Goal: Information Seeking & Learning: Learn about a topic

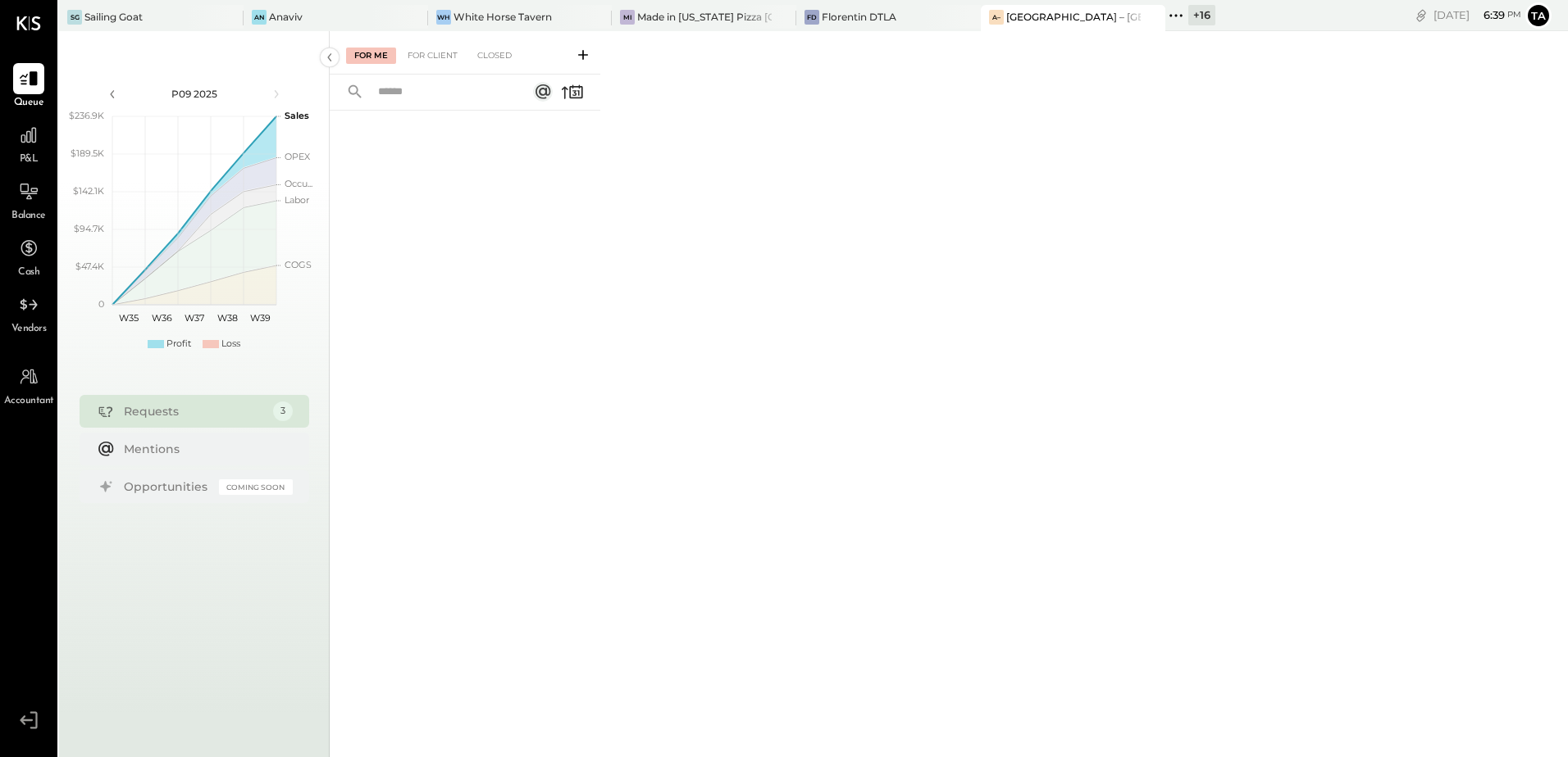
click at [28, 152] on div "P&L" at bounding box center [29, 143] width 32 height 47
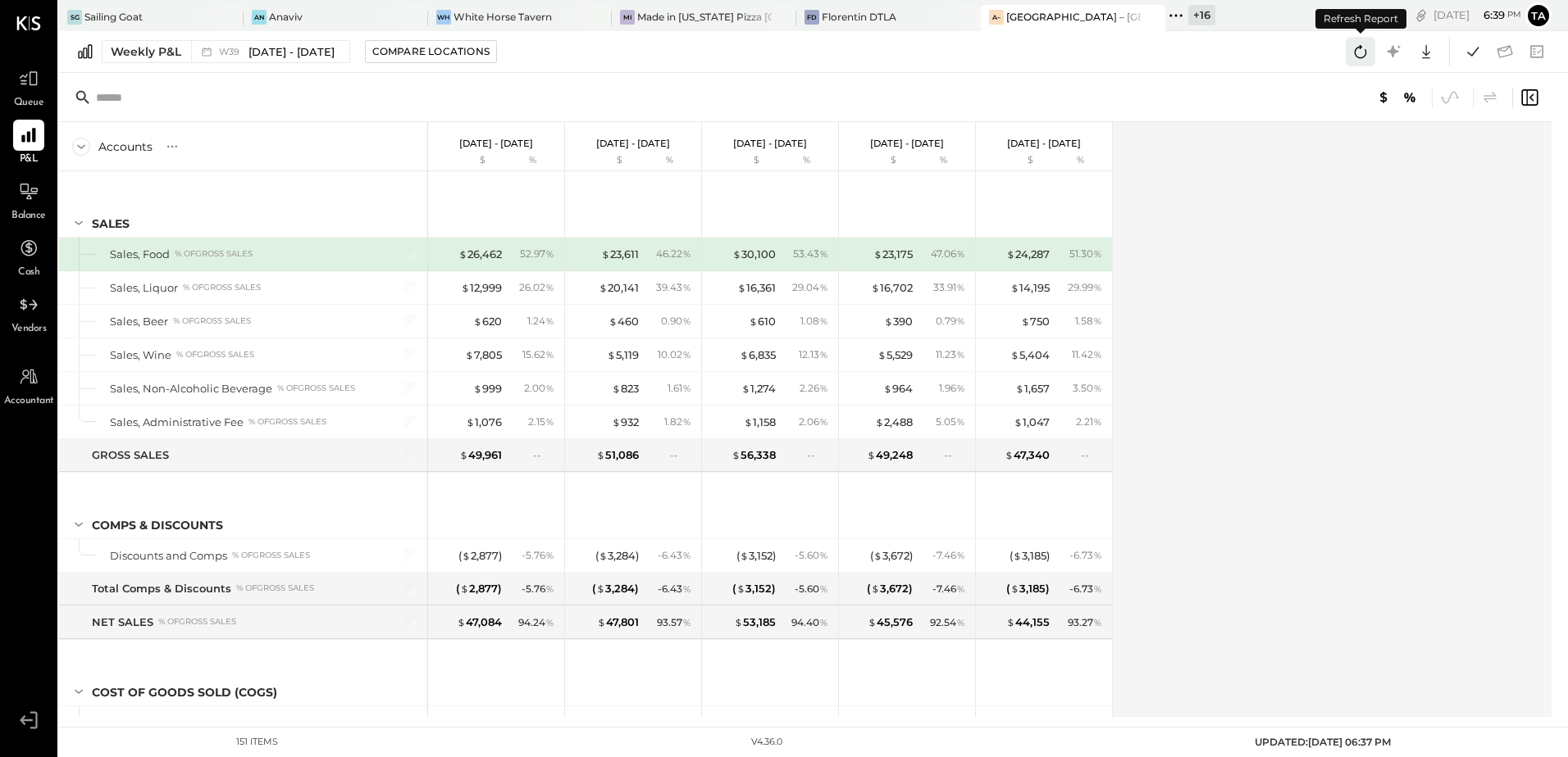
click at [1361, 48] on icon at bounding box center [1360, 52] width 21 height 21
click at [182, 57] on button "Weekly P&L W39 [DATE] - [DATE]" at bounding box center [226, 52] width 248 height 23
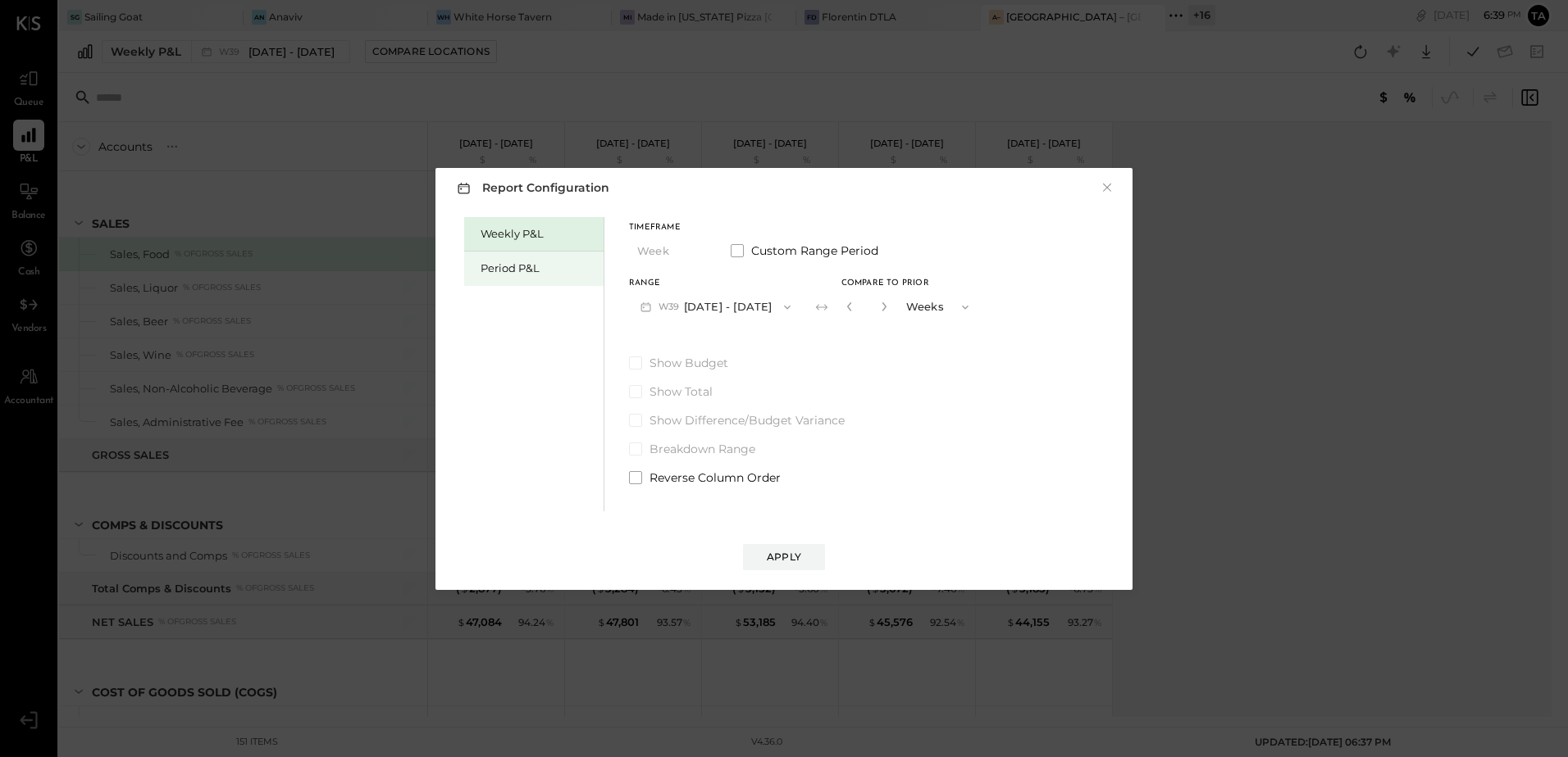
click at [519, 277] on div "Period P&L" at bounding box center [533, 268] width 140 height 34
click at [700, 316] on button "P09 [DATE] - [DATE]" at bounding box center [714, 307] width 170 height 31
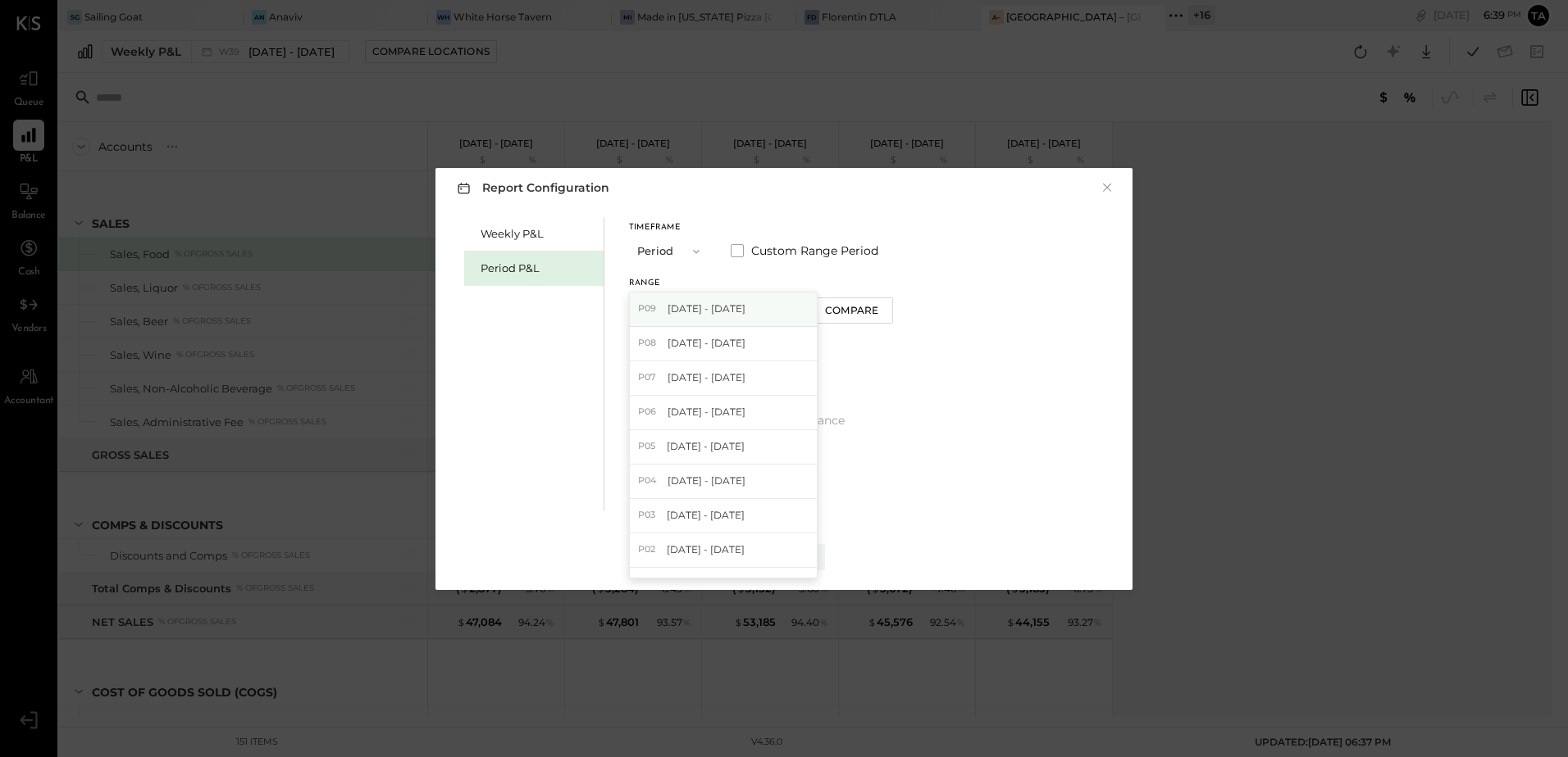
click at [701, 315] on span "[DATE] - [DATE]" at bounding box center [706, 309] width 78 height 14
click at [866, 318] on div "Compare" at bounding box center [851, 311] width 54 height 14
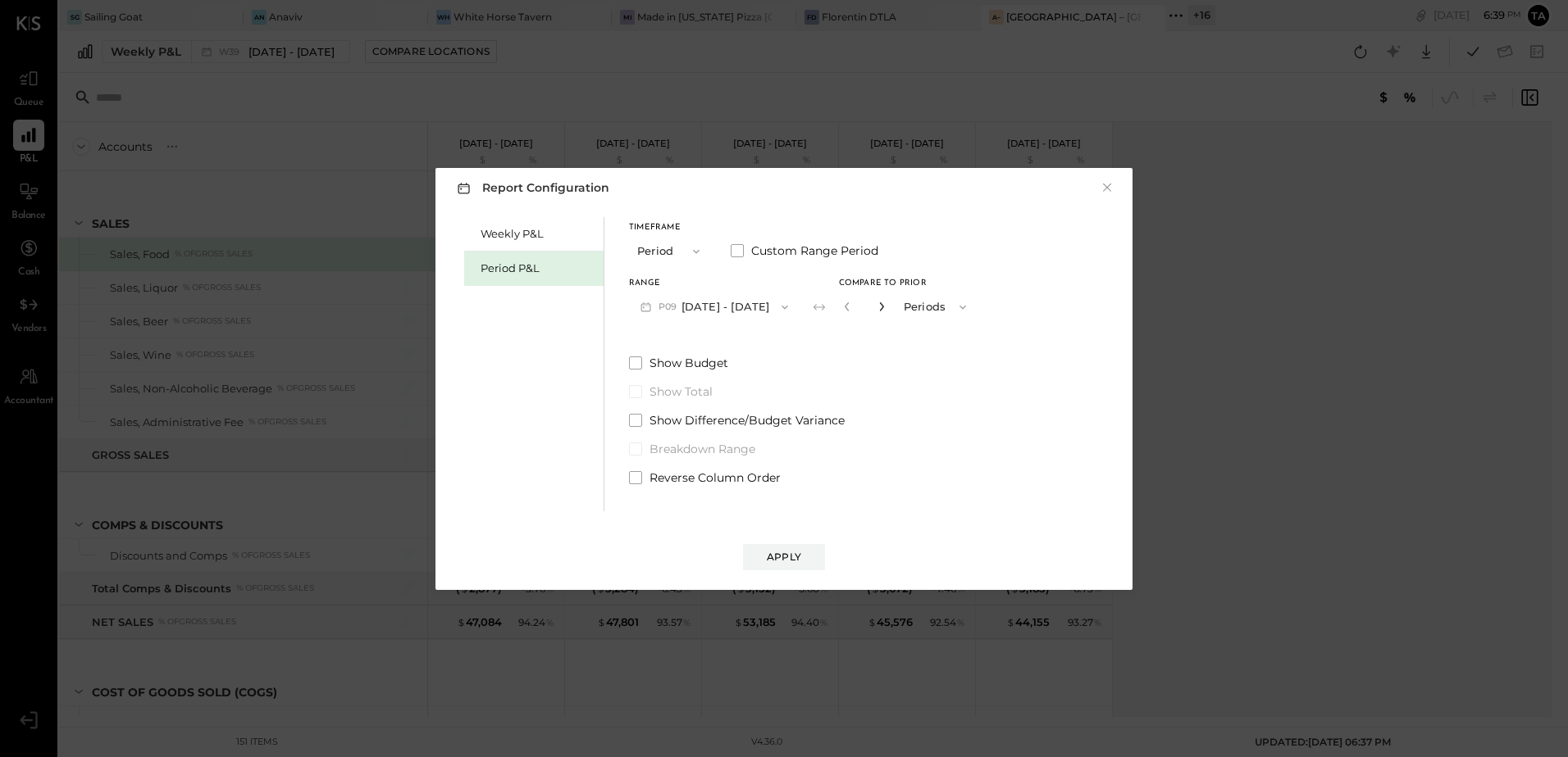
click at [886, 307] on icon "button" at bounding box center [881, 306] width 10 height 10
type input "*"
click at [779, 557] on div "Apply" at bounding box center [784, 557] width 34 height 14
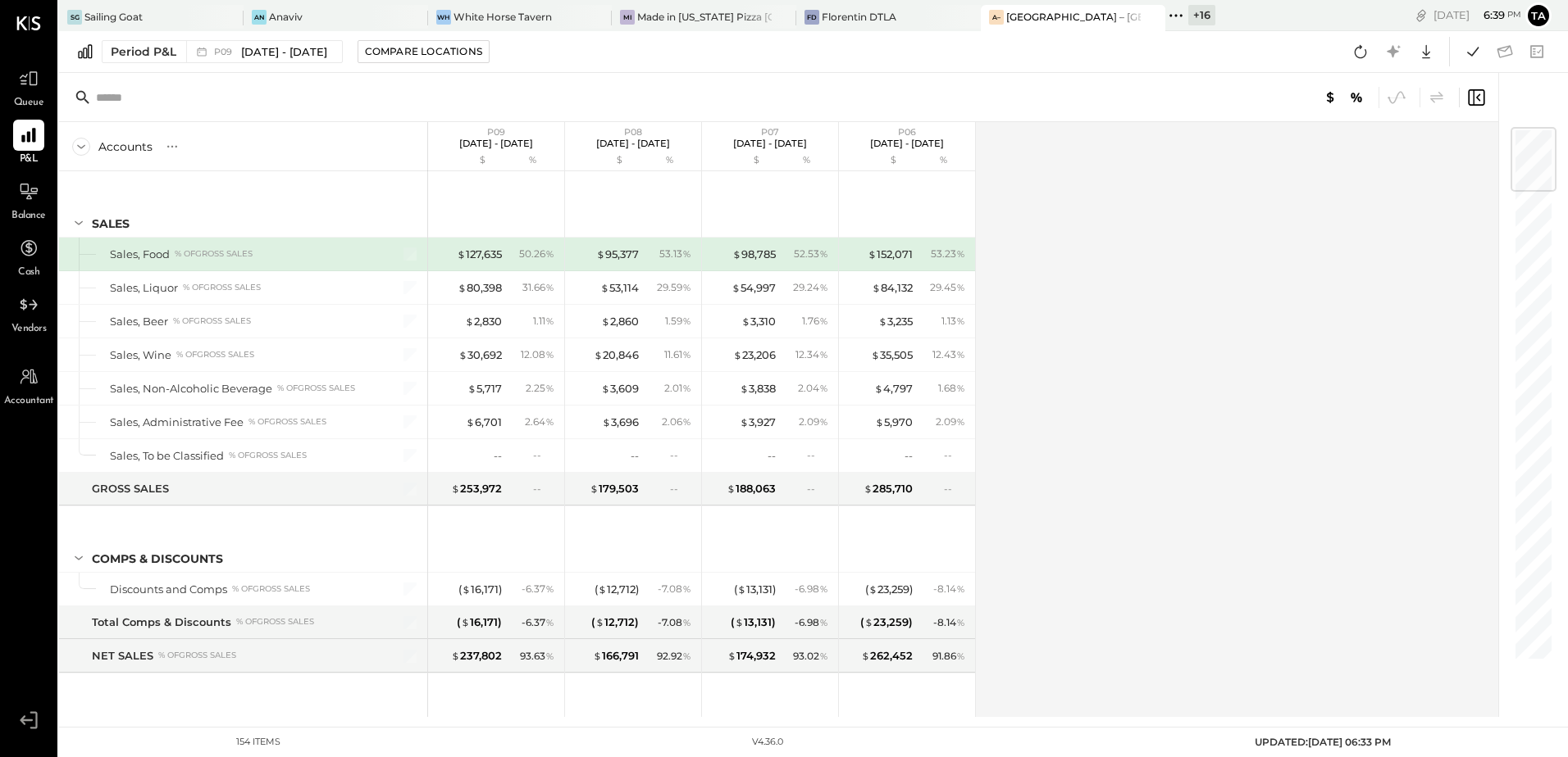
click at [168, 150] on icon at bounding box center [172, 146] width 17 height 17
click at [211, 151] on div "GL" at bounding box center [205, 146] width 17 height 14
click at [1384, 256] on div "Accounts S % GL P09 [DATE] - [DATE] $ % P08 [DATE] - [DATE] $ % P07 [DATE] - [D…" at bounding box center [779, 419] width 1442 height 595
click at [1363, 54] on icon at bounding box center [1360, 52] width 21 height 21
drag, startPoint x: 26, startPoint y: 201, endPoint x: 45, endPoint y: 204, distance: 19.2
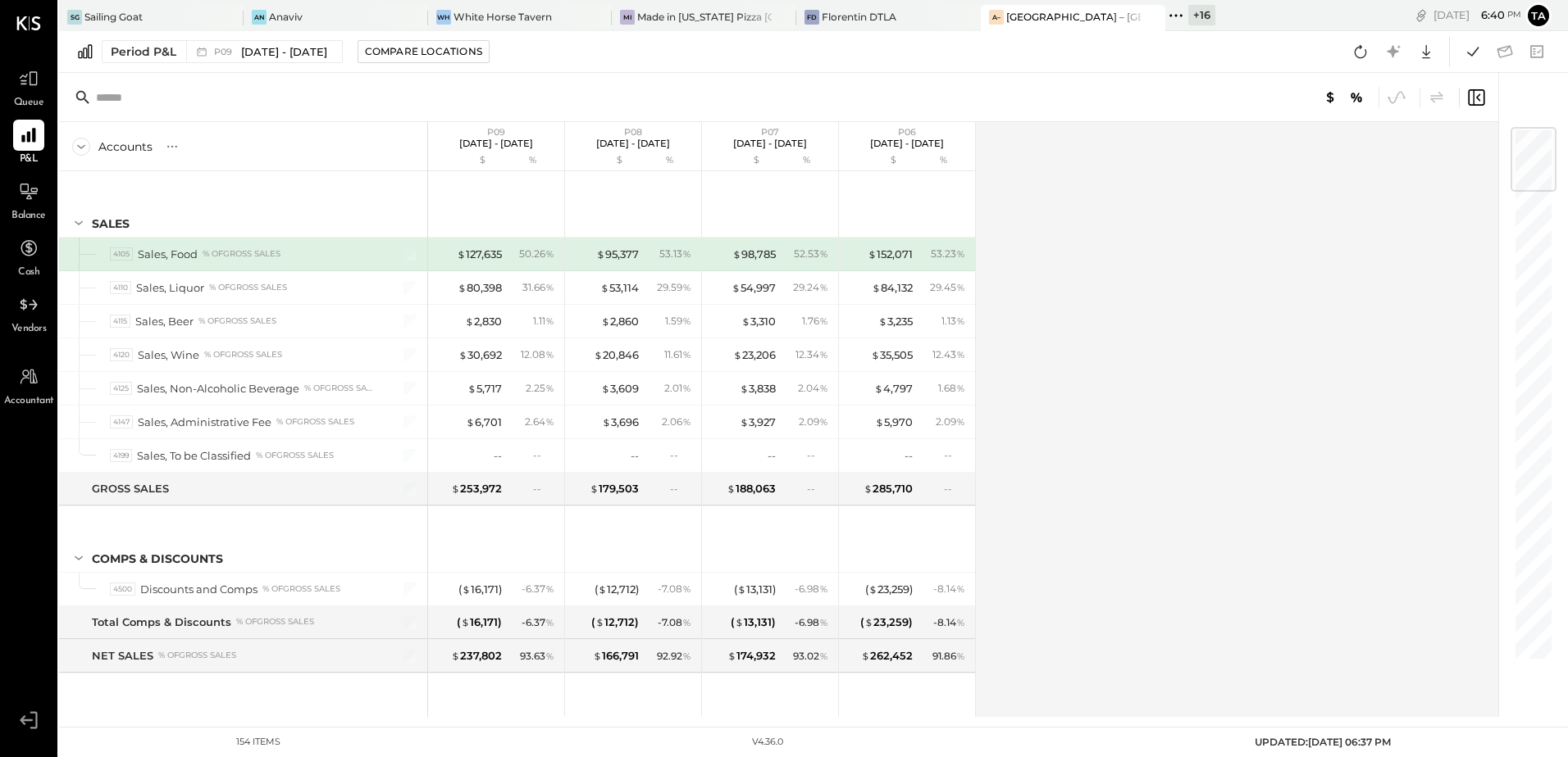
click at [26, 201] on icon at bounding box center [28, 191] width 19 height 19
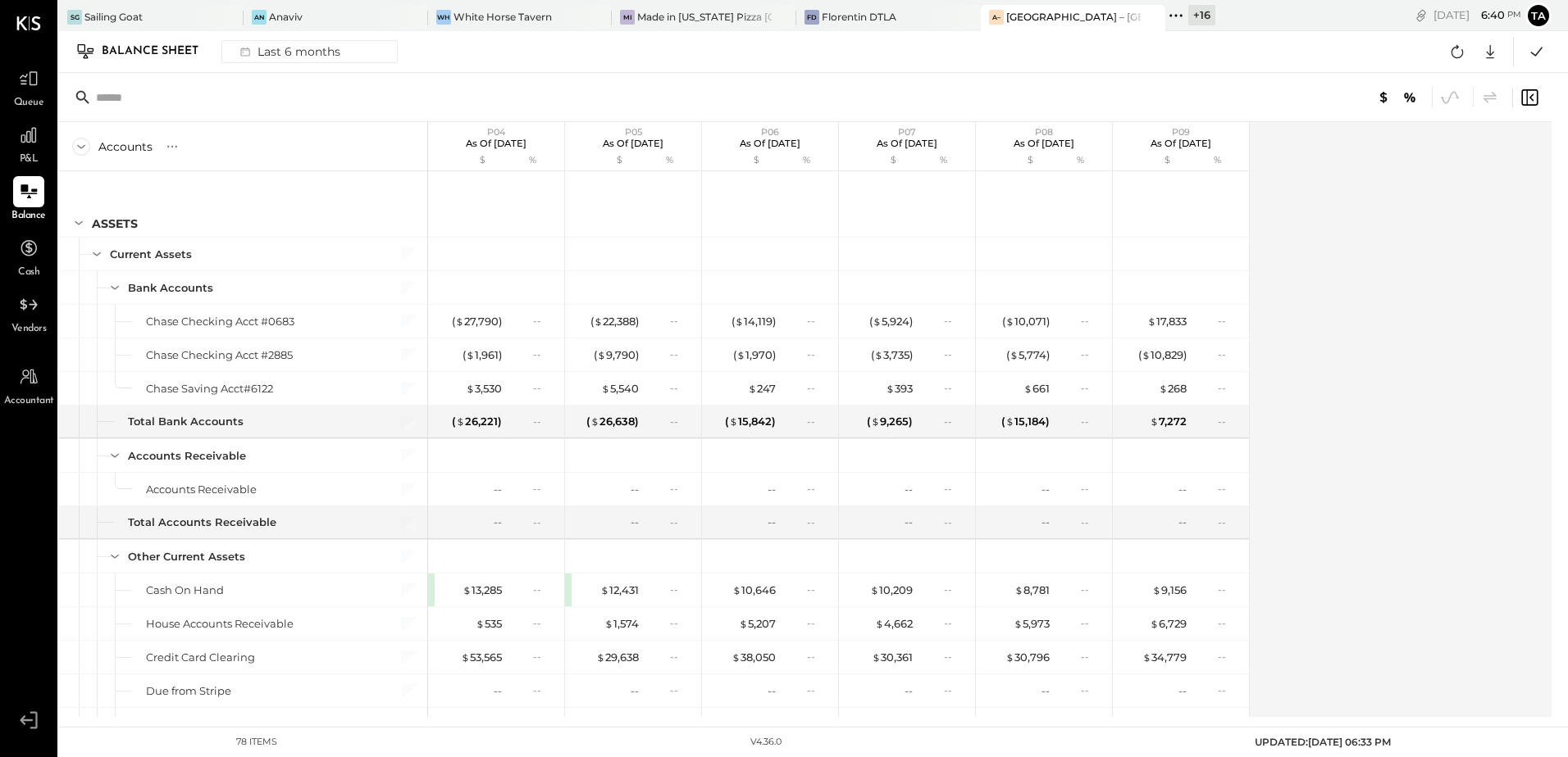
click at [1318, 349] on div "Accounts S GL P04 As of [DATE] $ % P05 As of [DATE] $ % P06 As of [DATE] $ % P0…" at bounding box center [805, 419] width 1494 height 595
click at [1455, 56] on icon at bounding box center [1457, 52] width 21 height 21
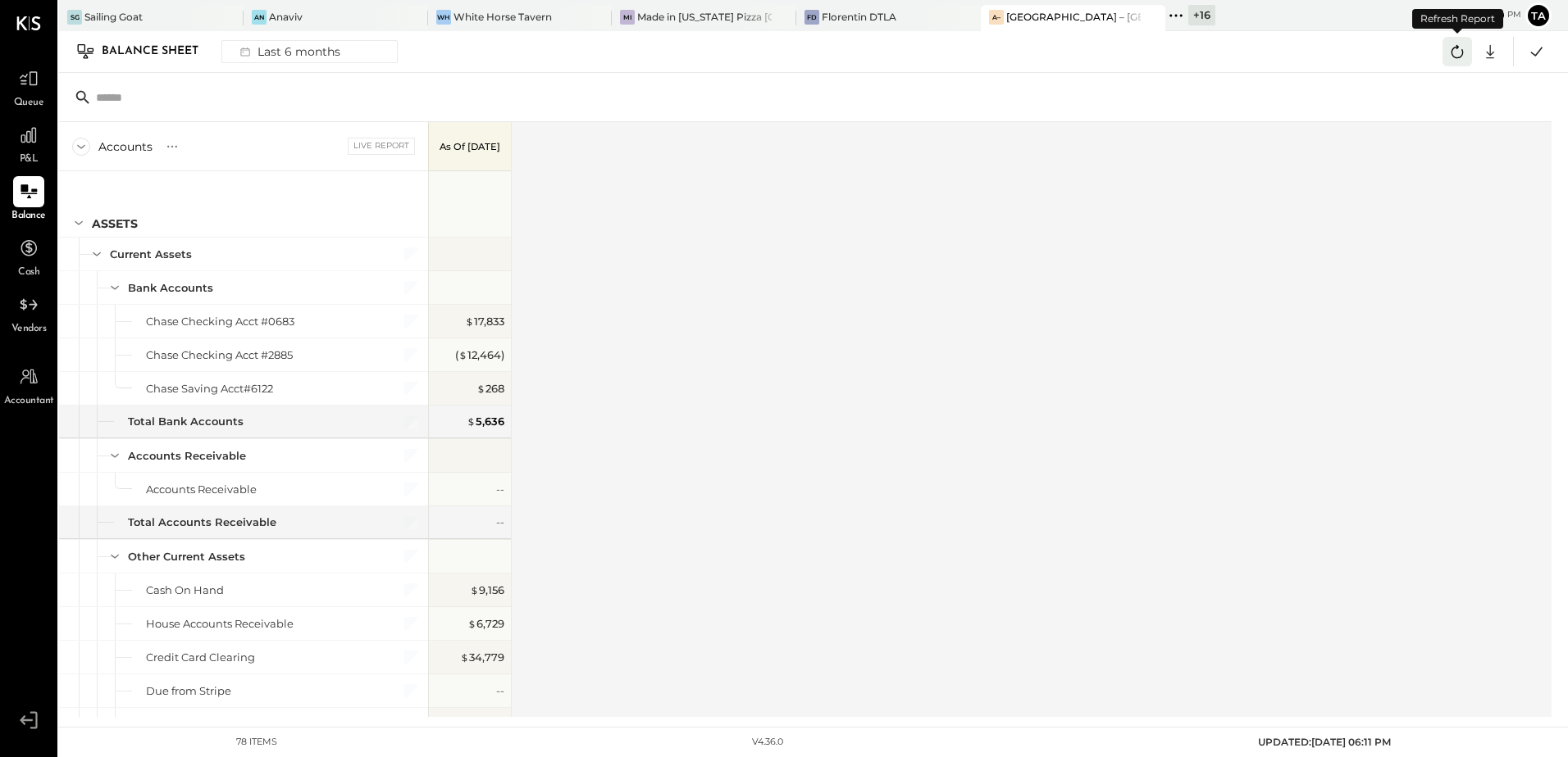
click at [1452, 56] on icon at bounding box center [1457, 51] width 12 height 13
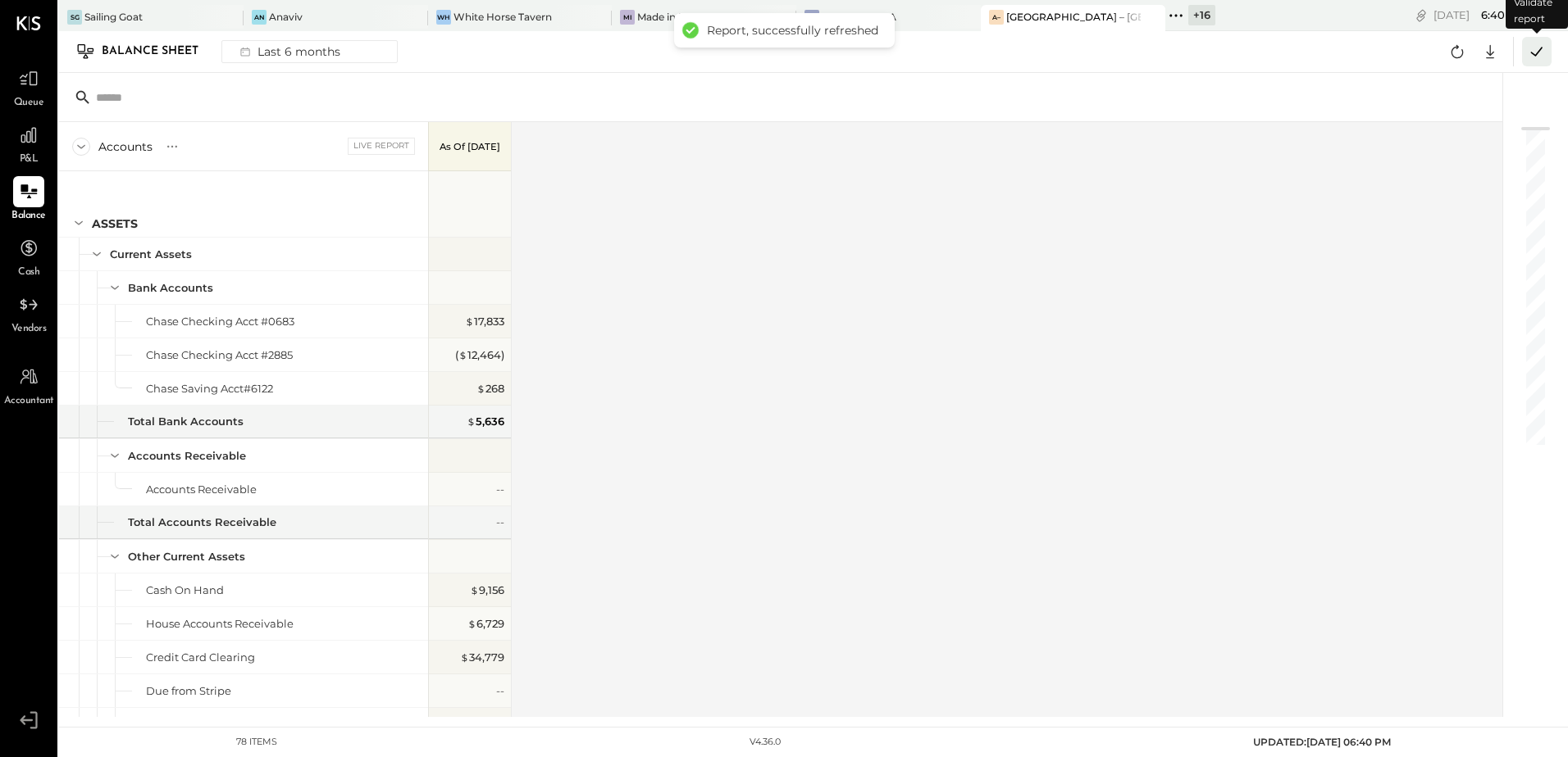
click at [1544, 55] on icon at bounding box center [1536, 52] width 21 height 21
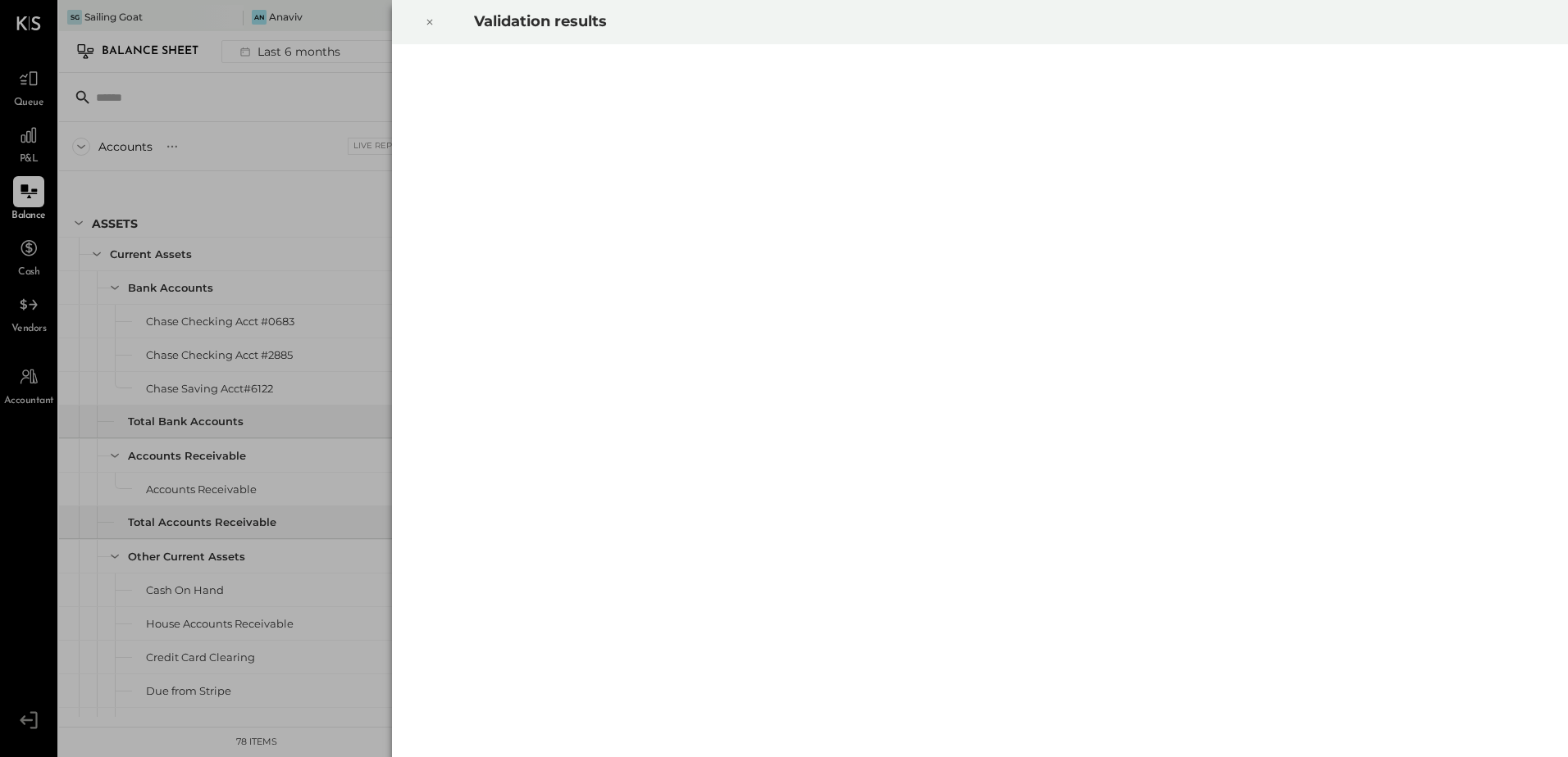
click at [428, 22] on icon at bounding box center [429, 22] width 10 height 19
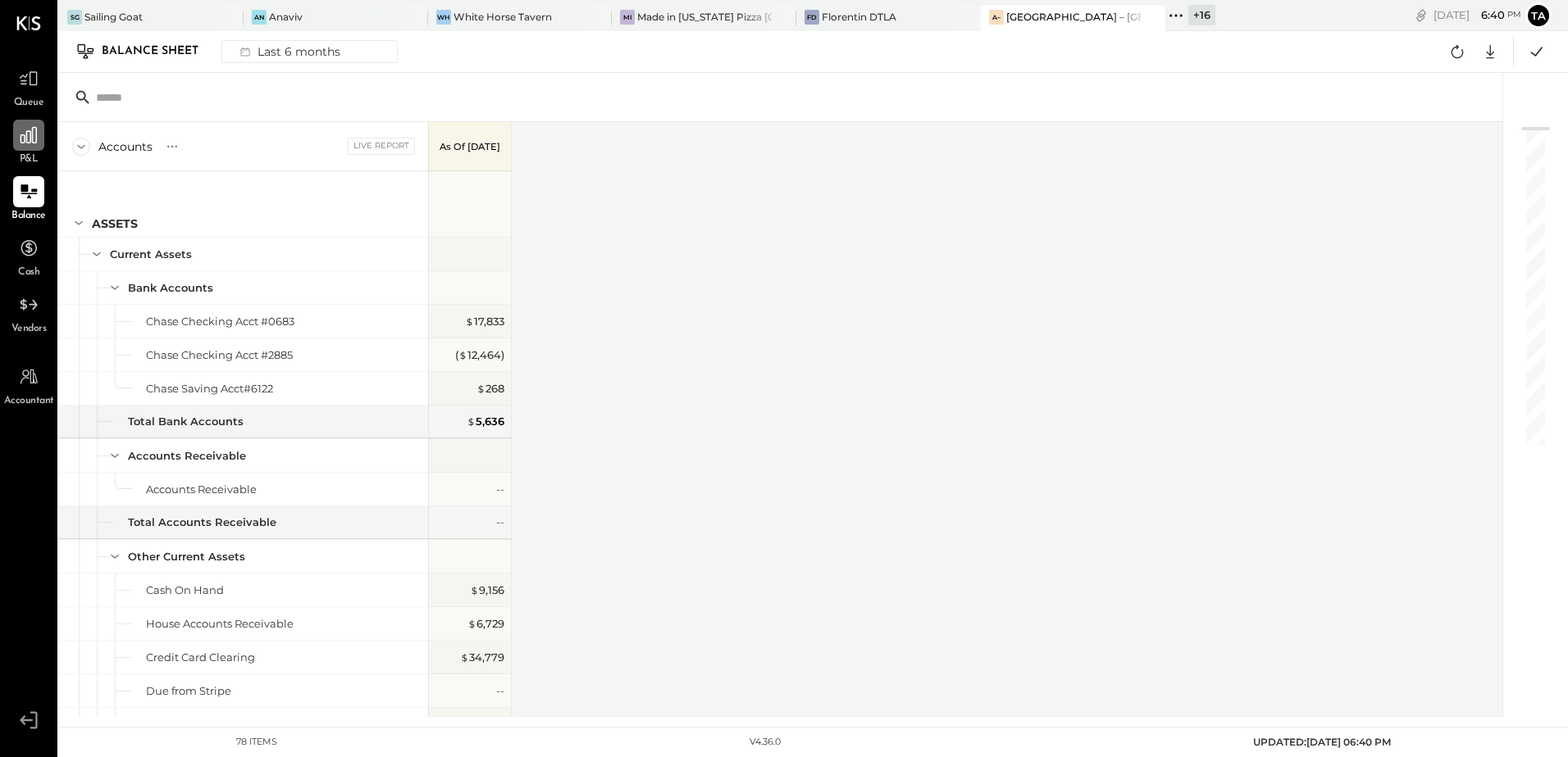
click at [28, 146] on icon at bounding box center [29, 135] width 21 height 21
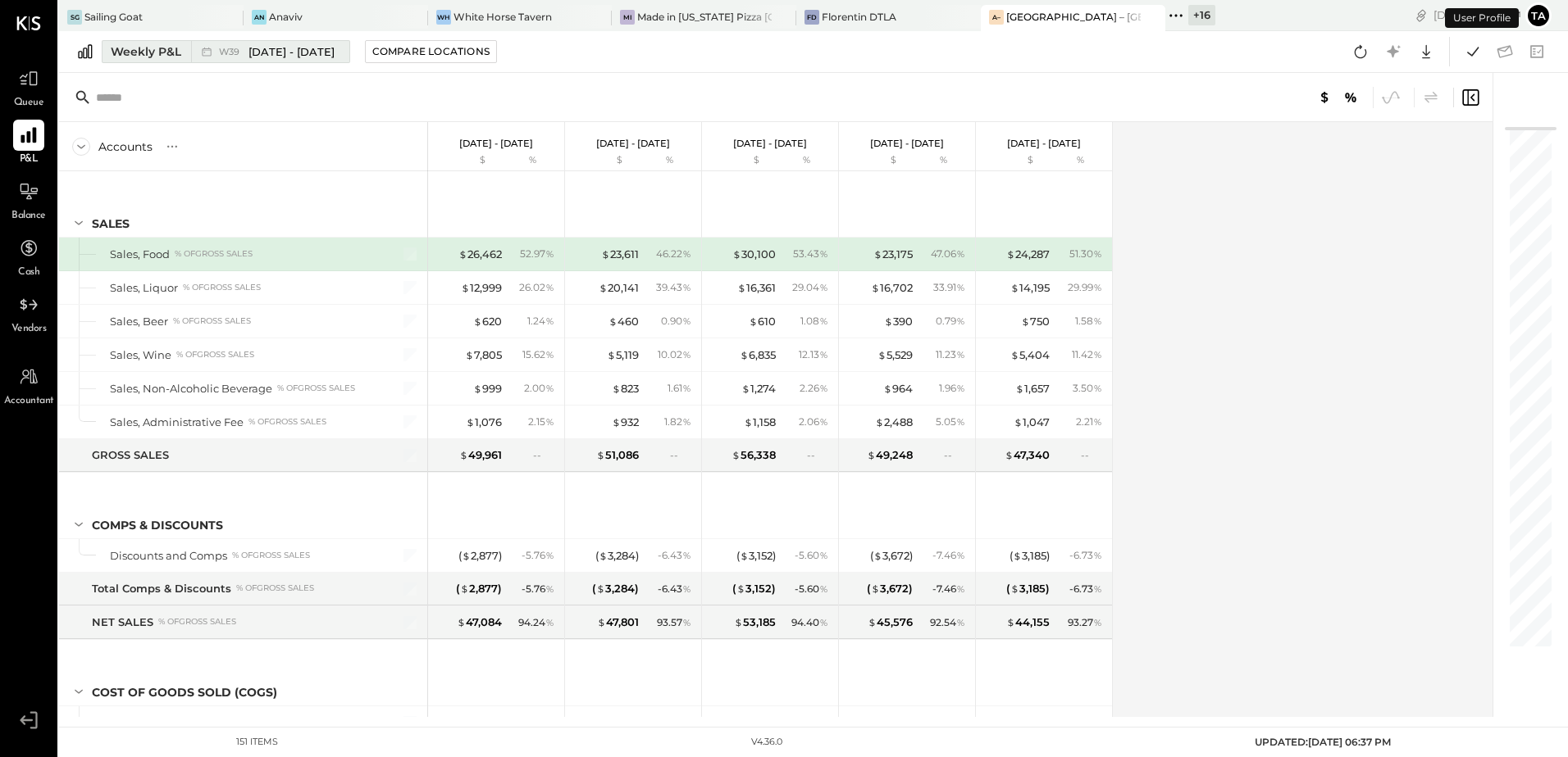
click at [248, 56] on span "[DATE] - [DATE]" at bounding box center [291, 52] width 86 height 16
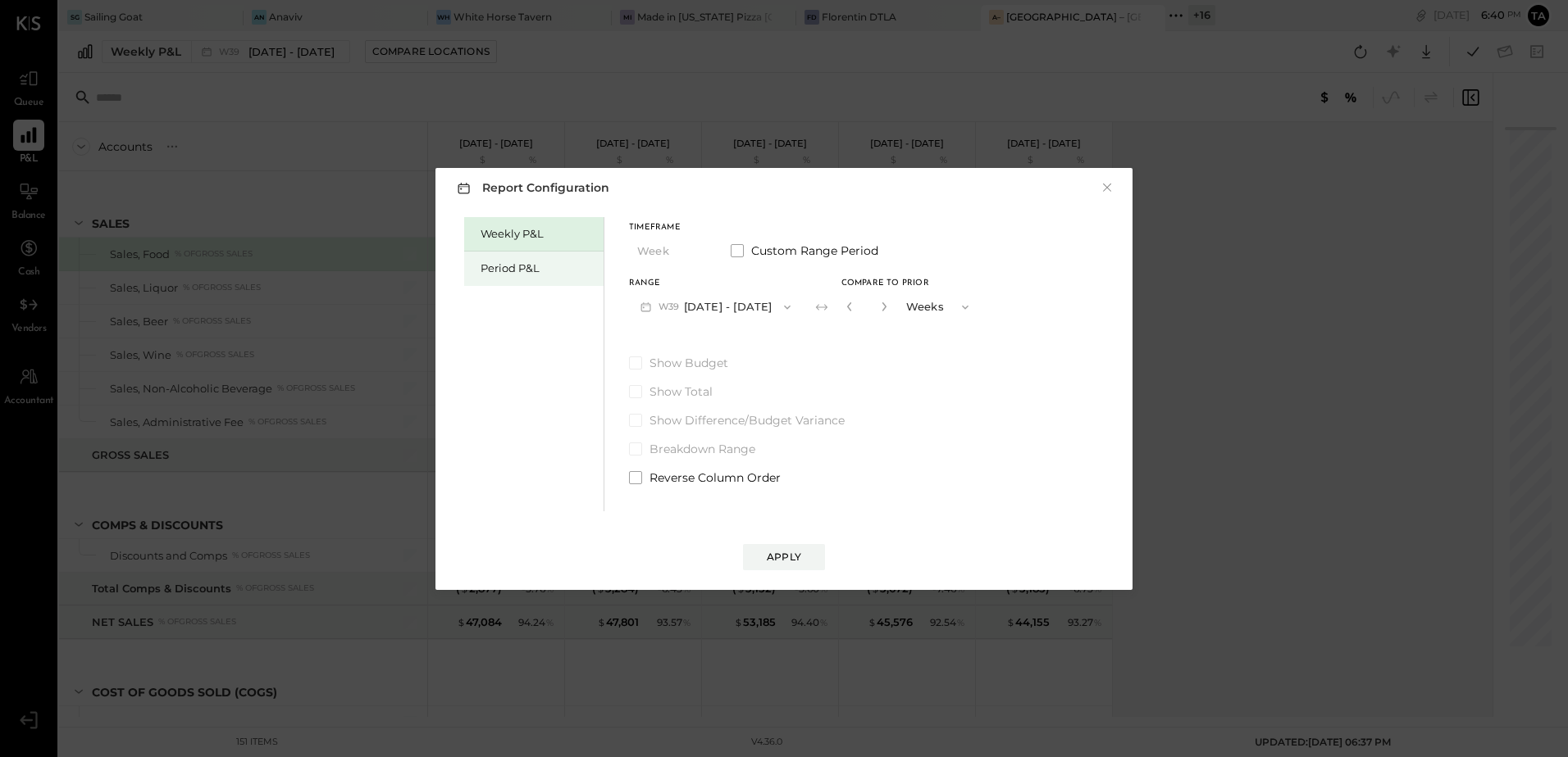
click at [526, 268] on div "Period P&L" at bounding box center [538, 268] width 115 height 16
click at [669, 309] on span "P09" at bounding box center [669, 307] width 23 height 13
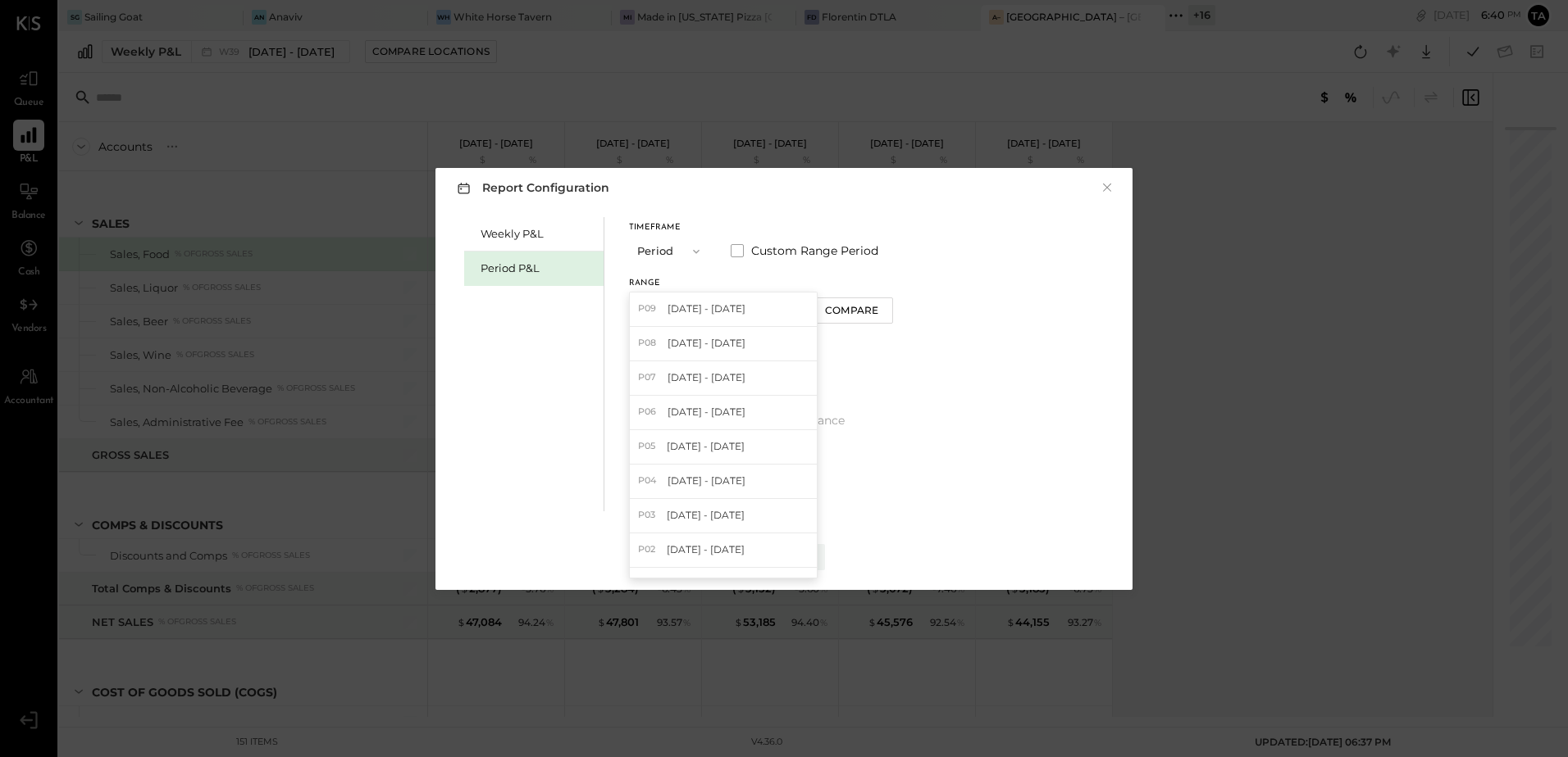
click at [922, 415] on div "Weekly P&L Period P&L Timeframe Period Custom Range Period Range P09 [DATE] - […" at bounding box center [784, 362] width 664 height 298
click at [793, 556] on div "Apply" at bounding box center [784, 557] width 34 height 14
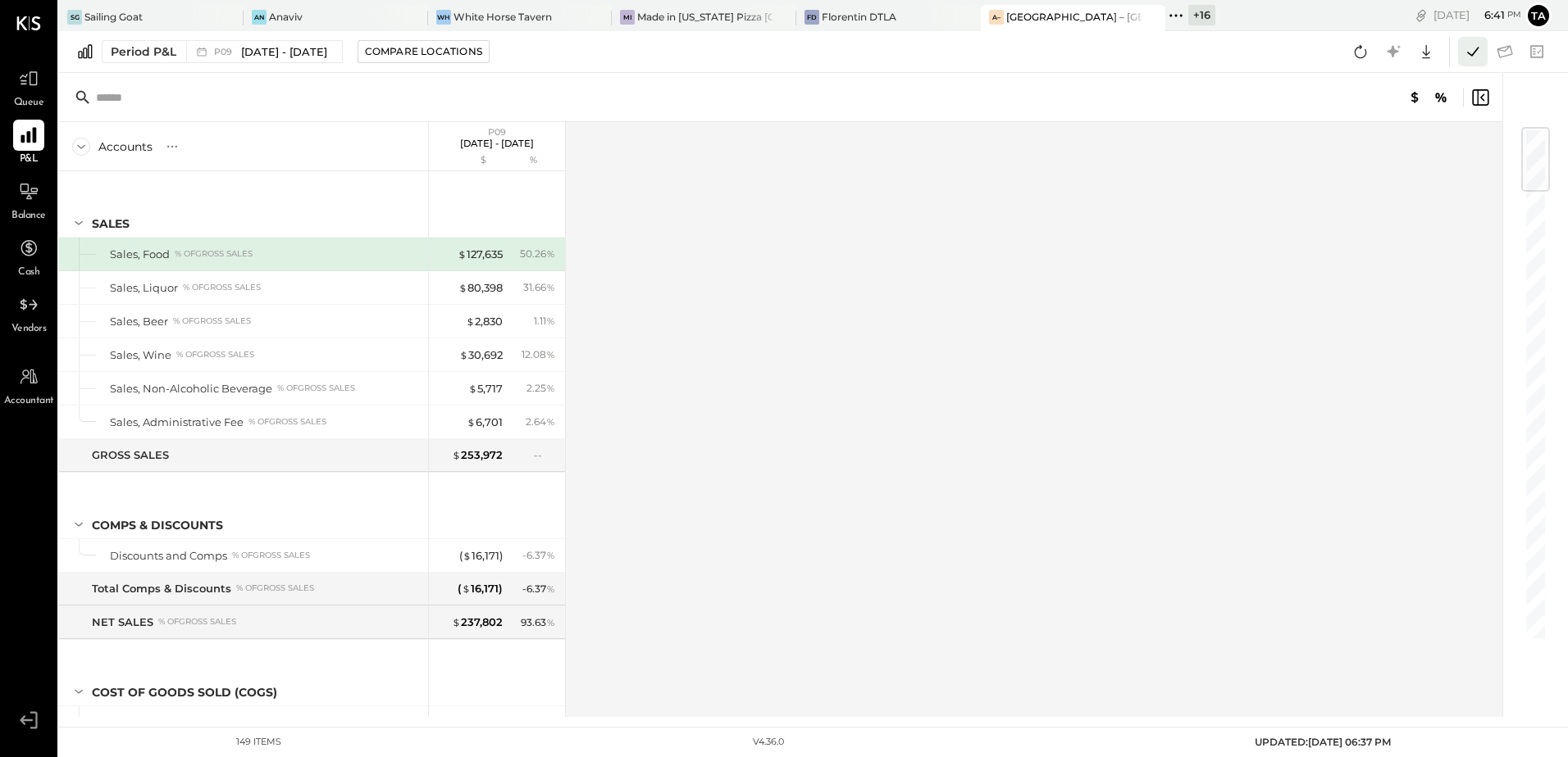
click at [1464, 55] on icon at bounding box center [1472, 52] width 21 height 21
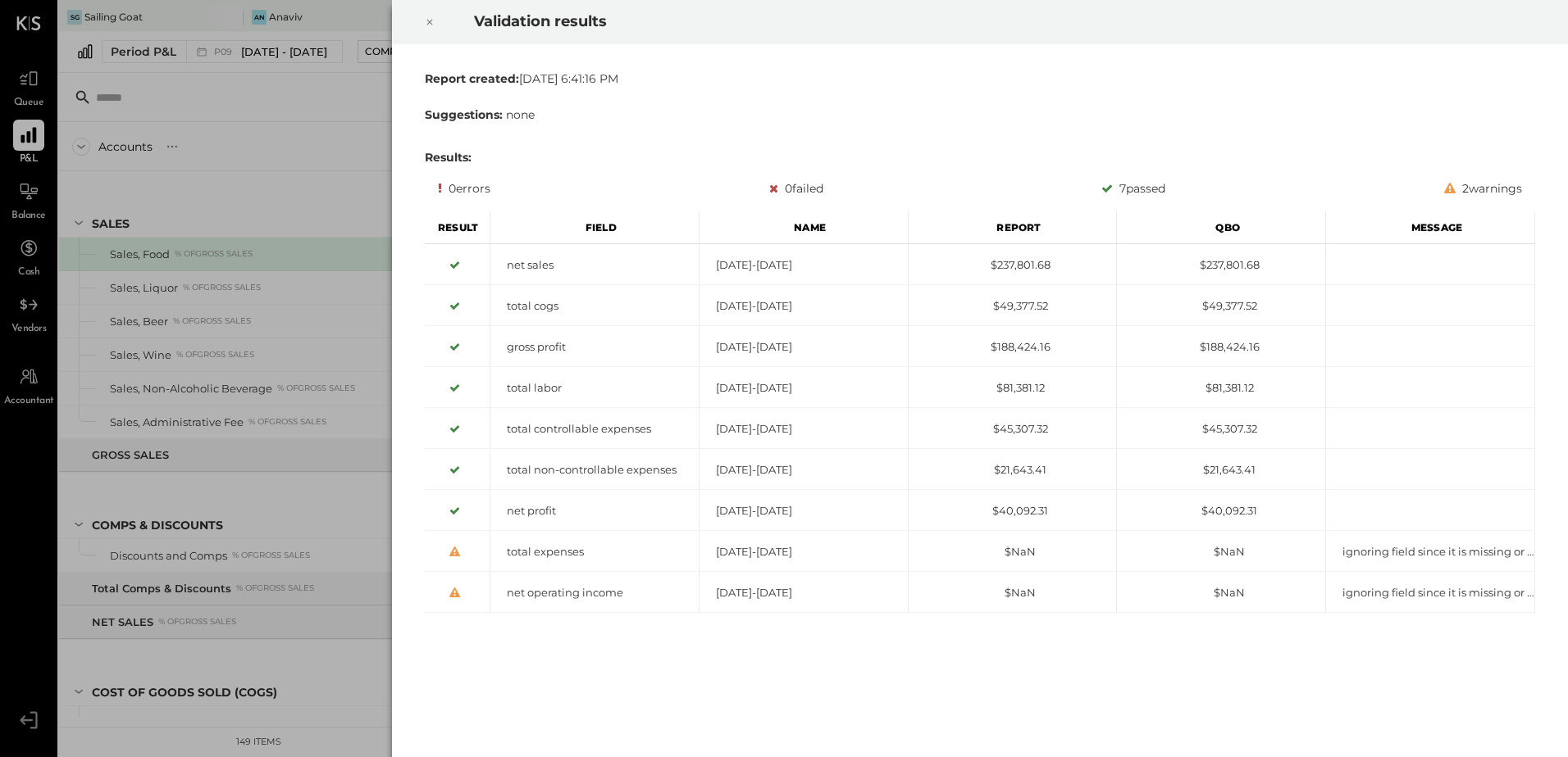
click at [431, 24] on icon at bounding box center [430, 22] width 6 height 6
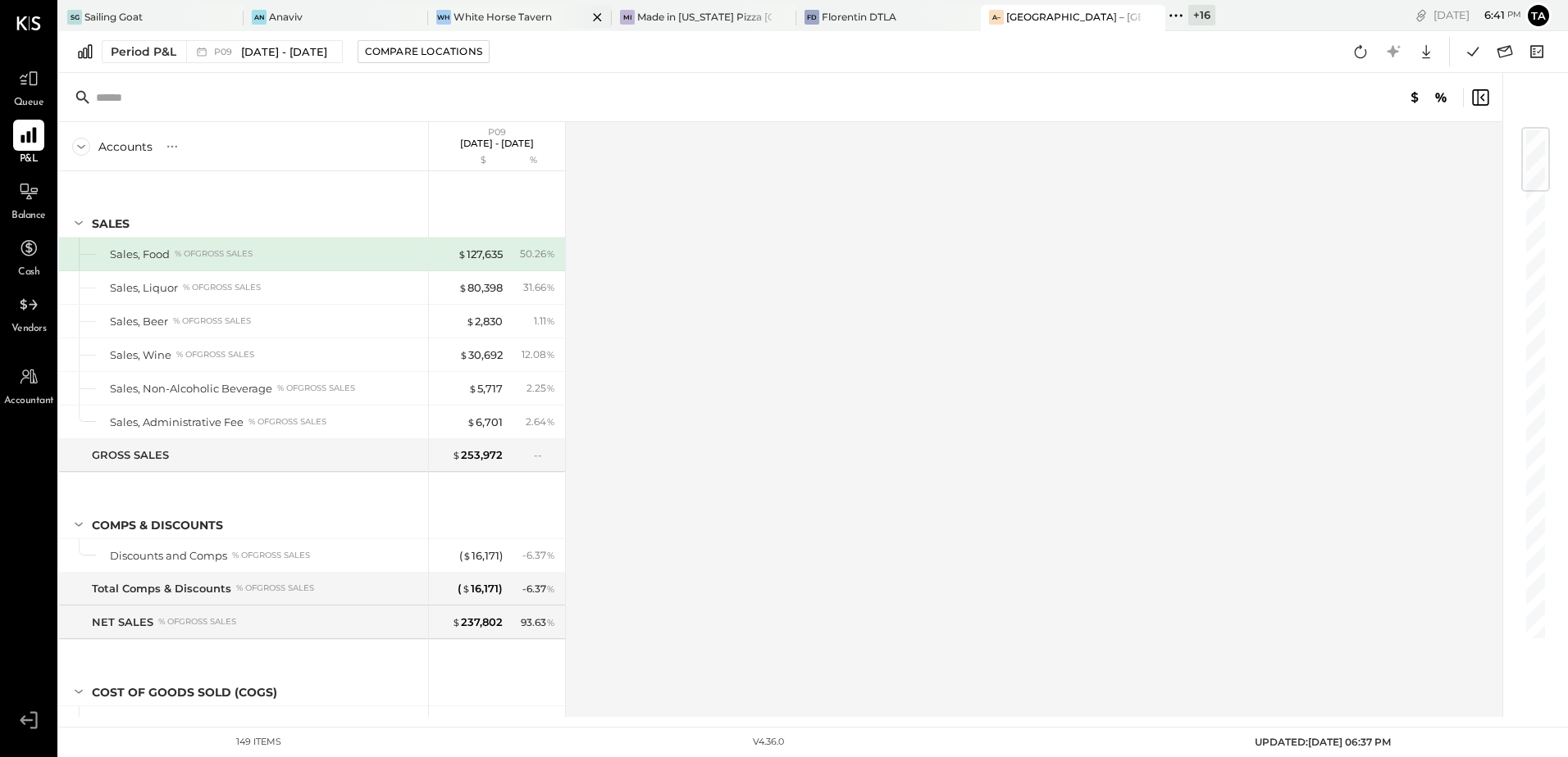
click at [478, 18] on div "White Horse Tavern" at bounding box center [503, 17] width 98 height 14
